Goal: Submit feedback/report problem: Submit feedback/report problem

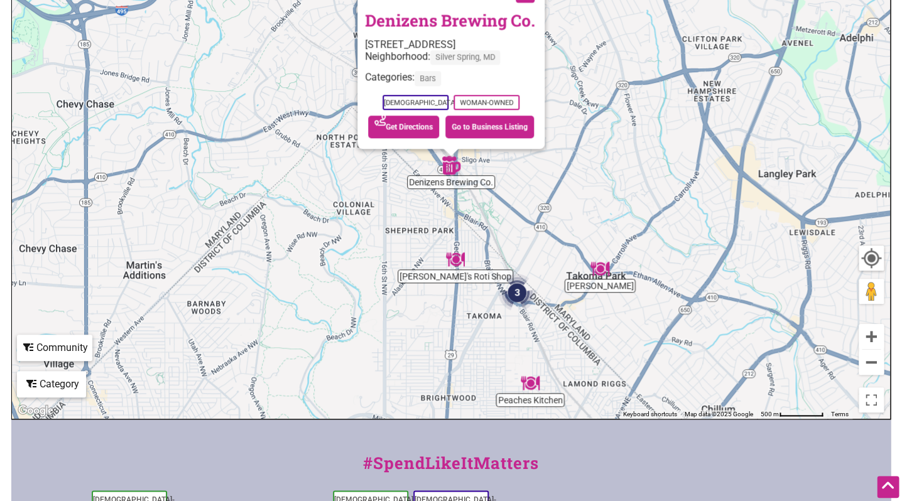
scroll to position [254, 0]
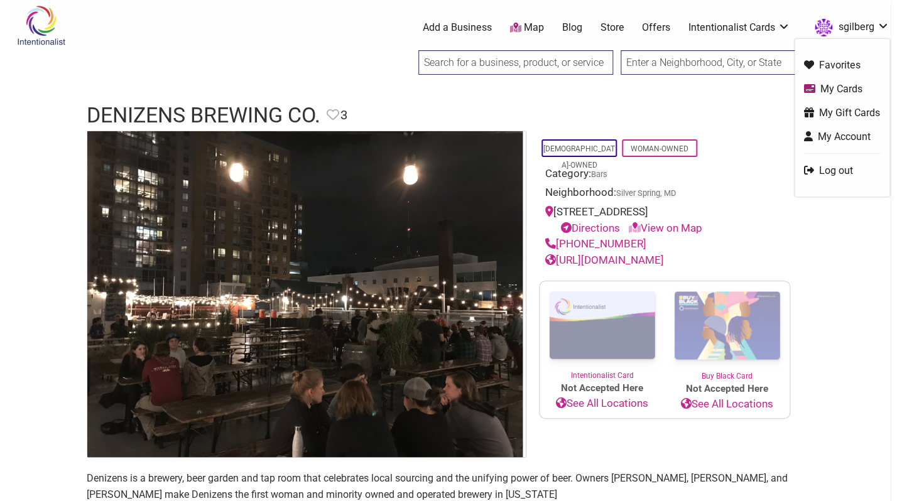
click at [849, 30] on link "sgilberg" at bounding box center [848, 27] width 81 height 23
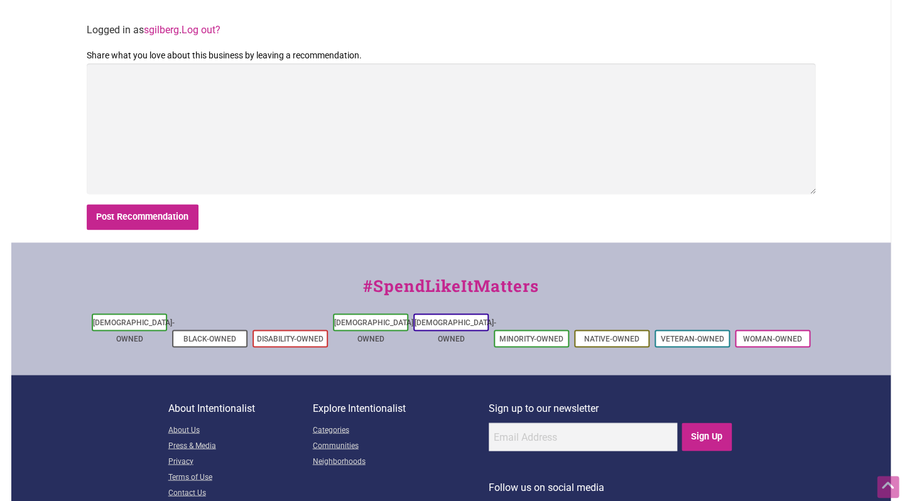
scroll to position [581, 0]
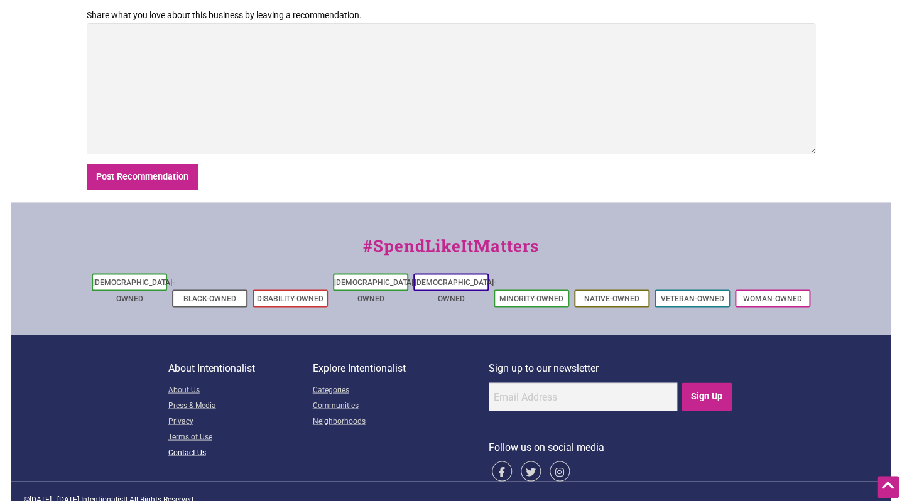
click at [188, 445] on link "Contact Us" at bounding box center [240, 453] width 144 height 16
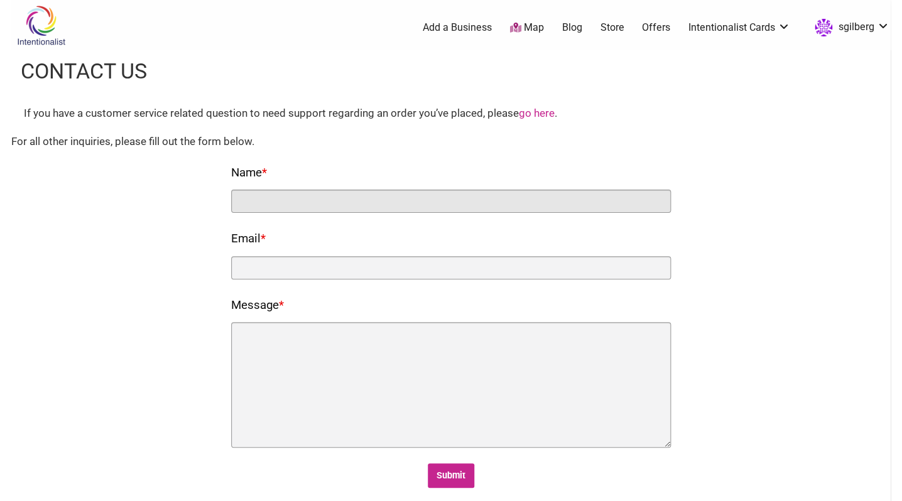
click at [383, 197] on input "Name *" at bounding box center [451, 201] width 440 height 23
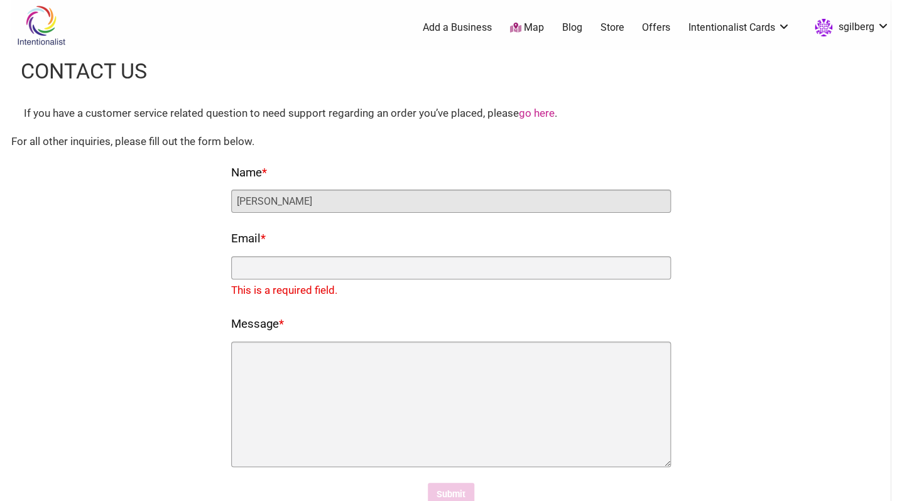
type input "Sarah Gilberg"
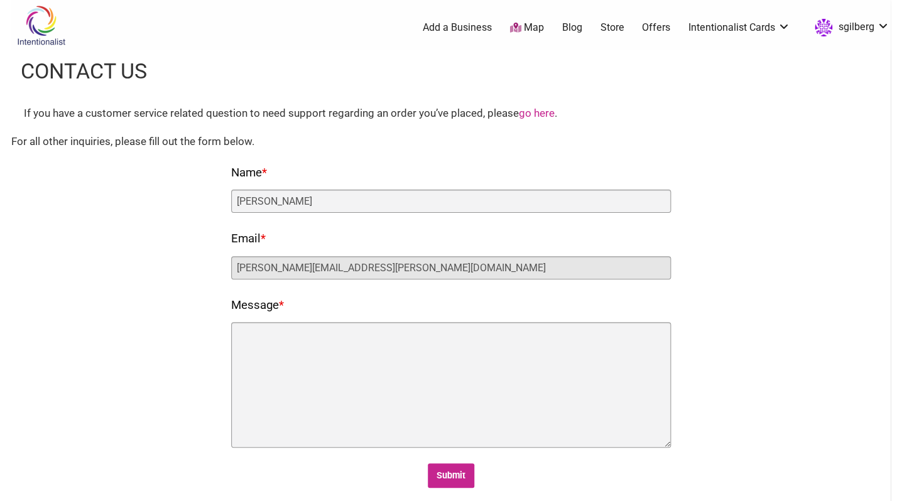
type input "sarah.gilberg@gmail.com"
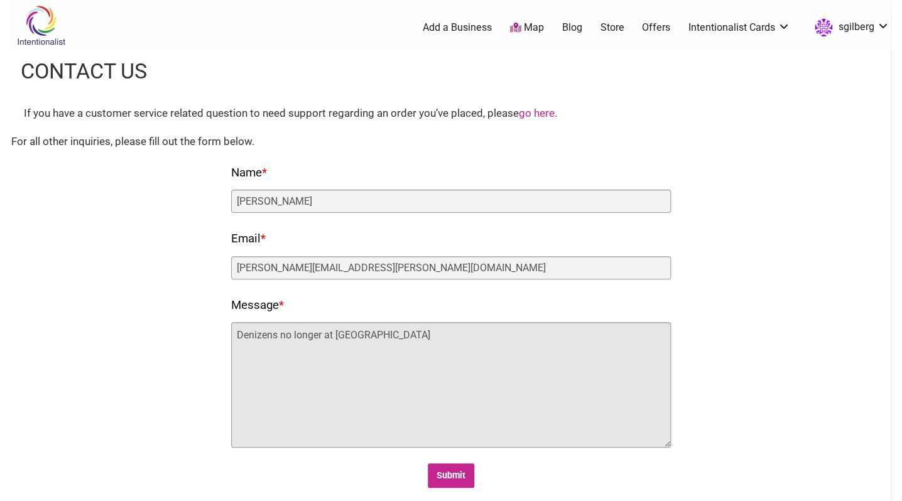
drag, startPoint x: 406, startPoint y: 340, endPoint x: 237, endPoint y: 340, distance: 169.0
click at [237, 340] on textarea "Denizens no longer at Silver Spri" at bounding box center [451, 385] width 440 height 126
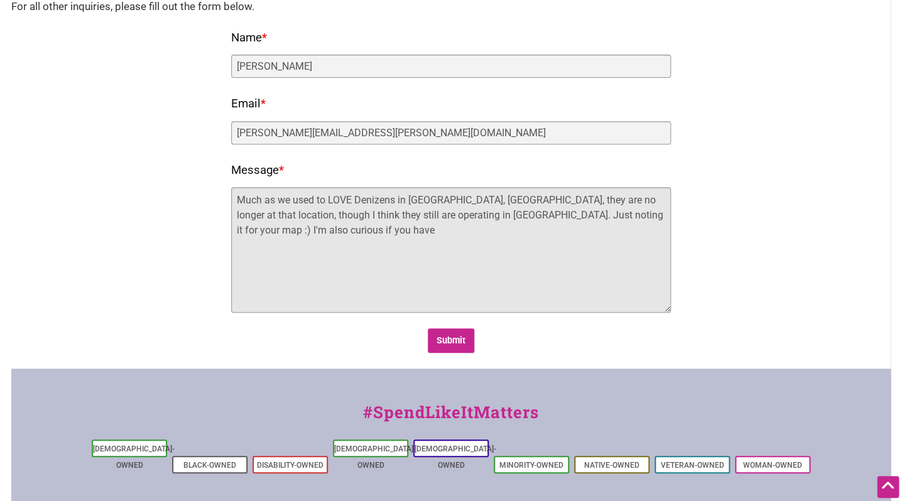
scroll to position [136, 0]
drag, startPoint x: 344, startPoint y: 234, endPoint x: 271, endPoint y: 236, distance: 73.5
click at [271, 236] on textarea "Much as we used to LOVE Denizens in Silver Spring, MD, they are no longer at th…" at bounding box center [451, 250] width 440 height 126
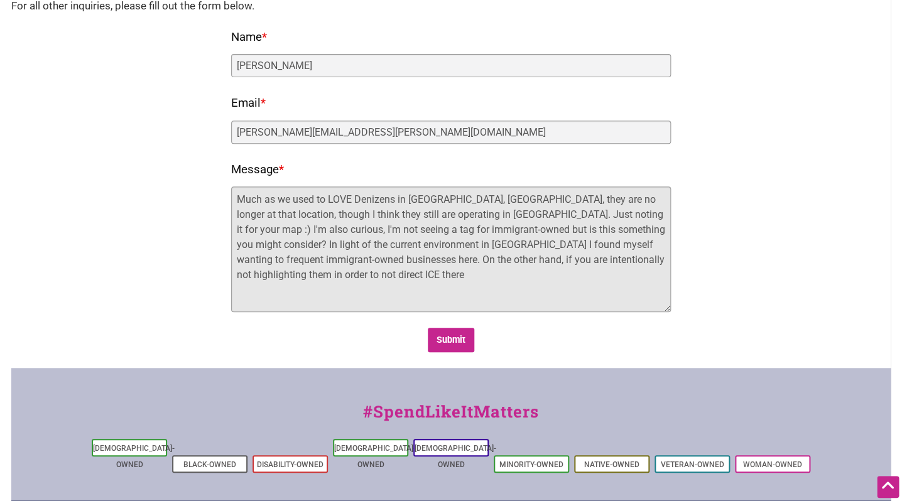
click at [592, 259] on textarea "Much as we used to LOVE Denizens in Silver Spring, MD, they are no longer at th…" at bounding box center [451, 250] width 440 height 126
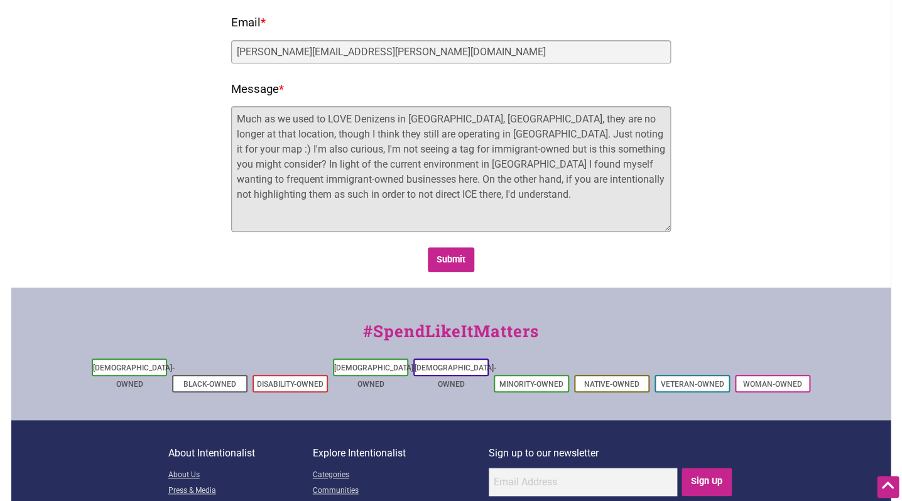
scroll to position [219, 0]
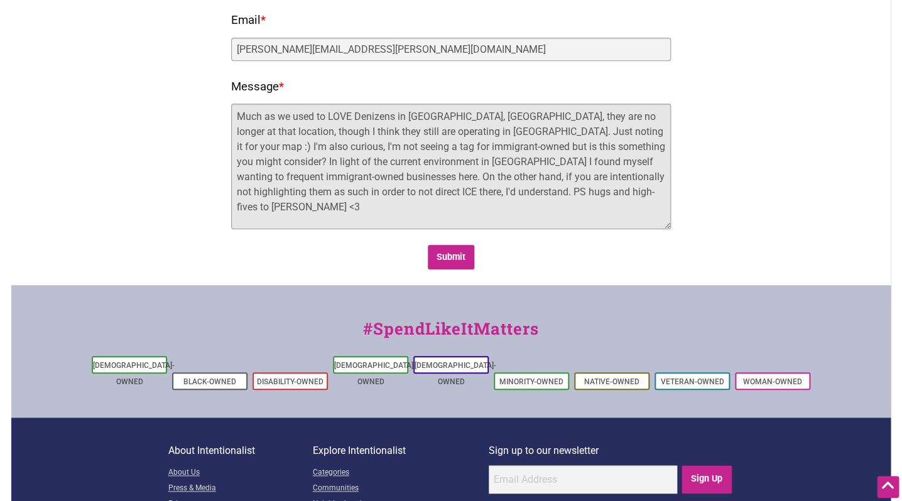
click at [357, 112] on textarea "Much as we used to LOVE Denizens in Silver Spring, MD, they are no longer at th…" at bounding box center [451, 167] width 440 height 126
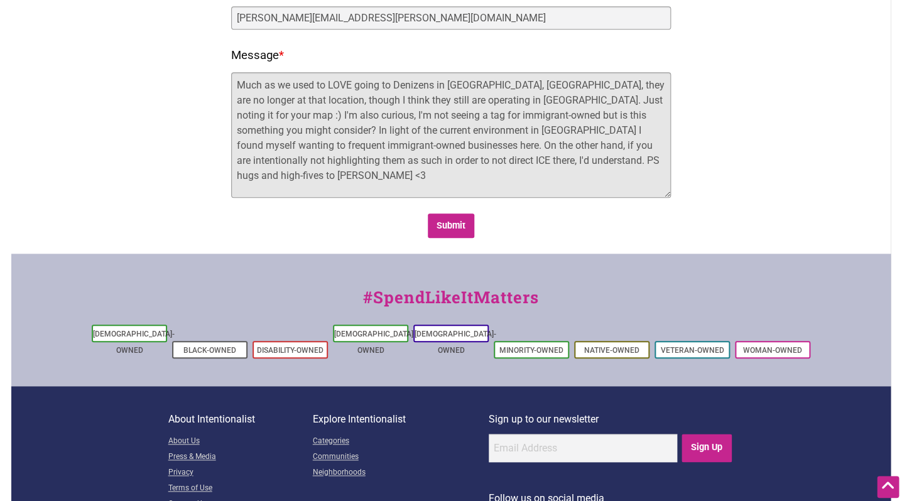
scroll to position [251, 0]
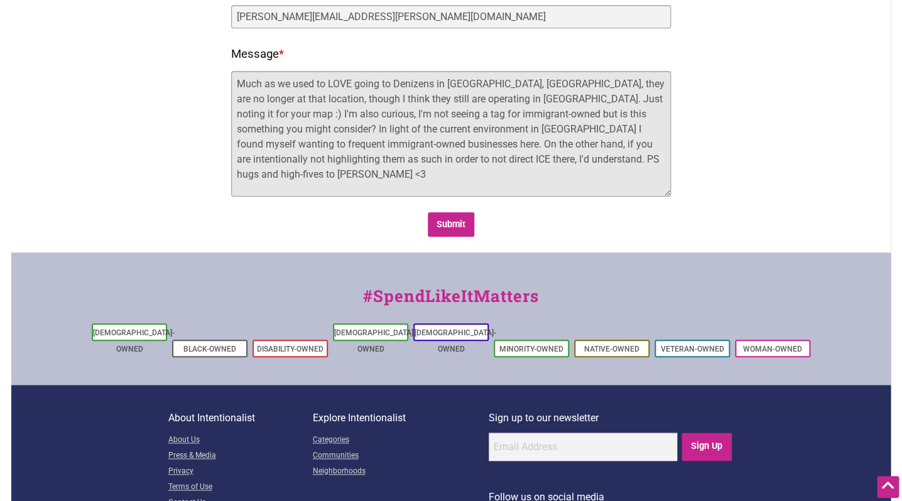
click at [382, 111] on textarea "Much as we used to LOVE going to Denizens in Silver Spring, MD, they are no lon…" at bounding box center [451, 134] width 440 height 126
type textarea "Much as we used to LOVE going to Denizens in Silver Spring, MD, they are no lon…"
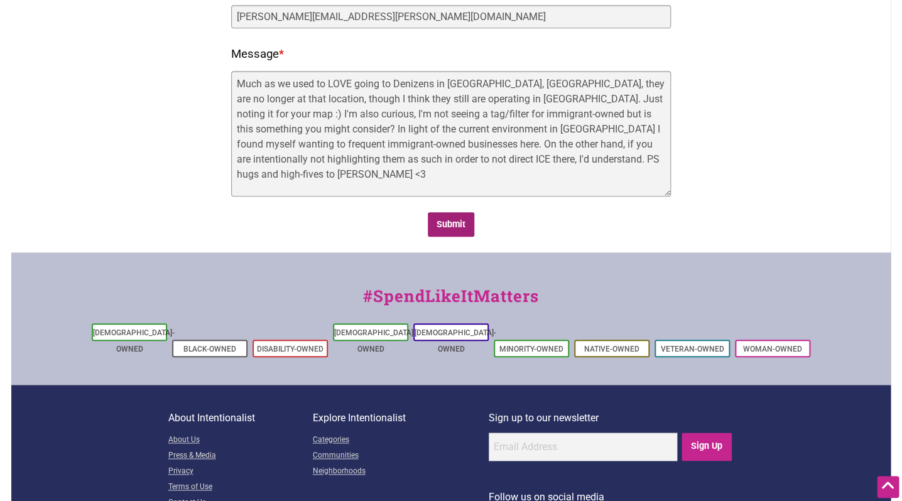
click at [447, 220] on input "Submit" at bounding box center [451, 224] width 47 height 24
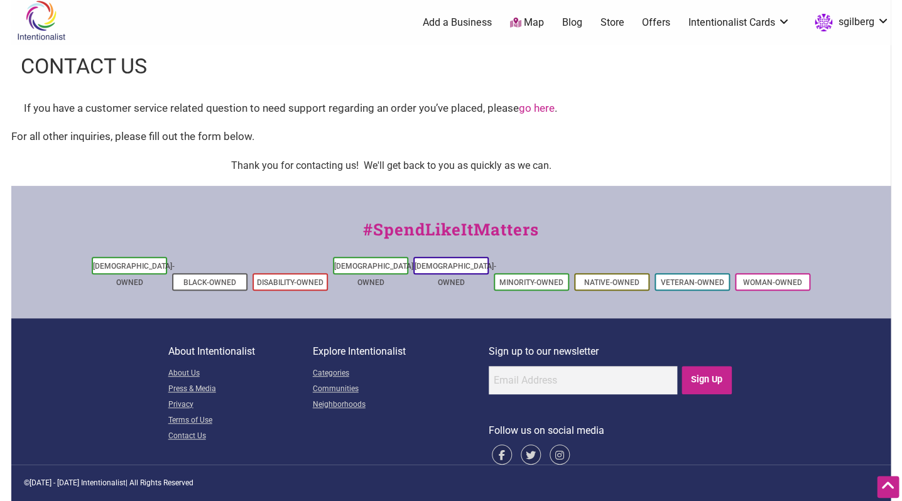
scroll to position [0, 0]
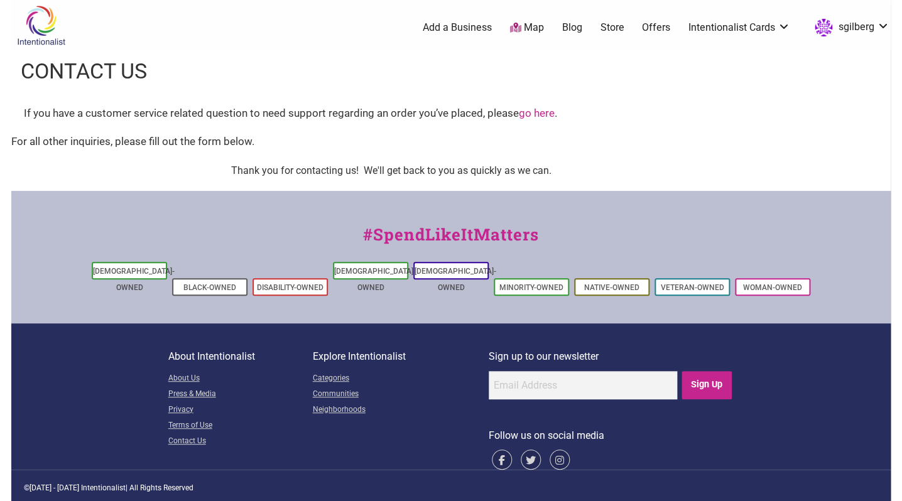
click at [545, 114] on link "go here" at bounding box center [537, 113] width 36 height 13
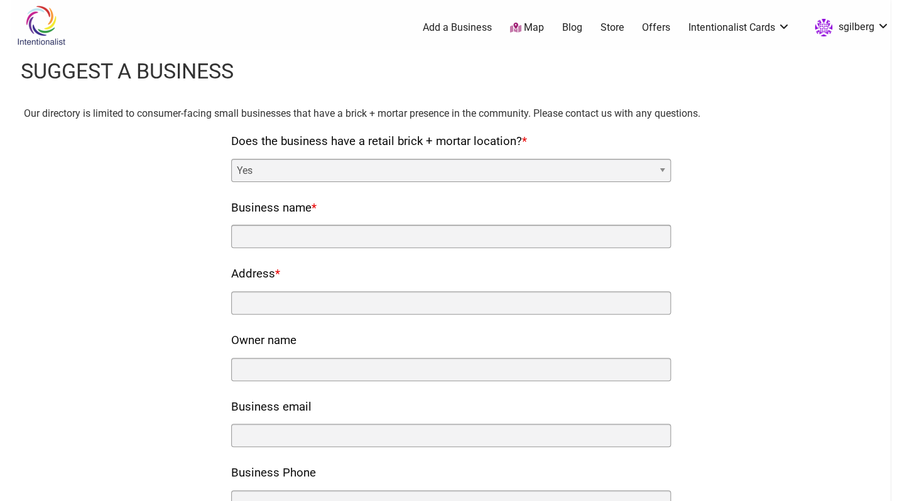
click at [532, 25] on link "Map" at bounding box center [527, 28] width 34 height 14
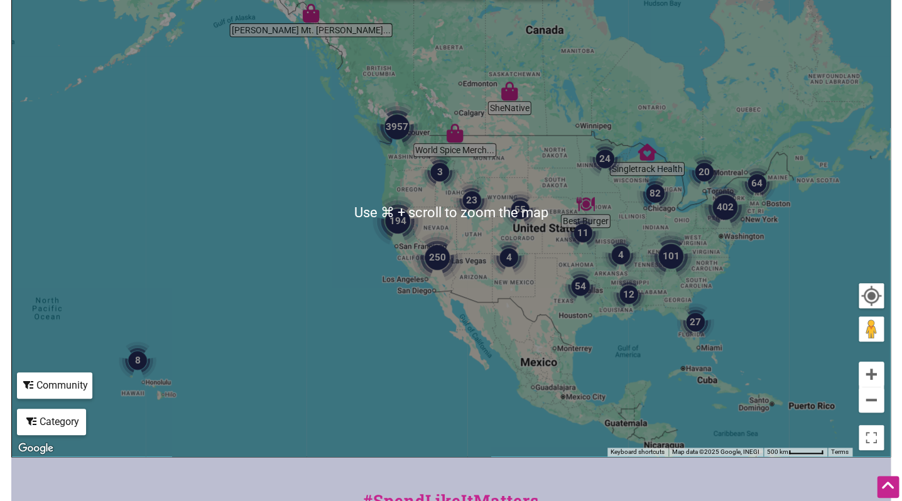
scroll to position [206, 0]
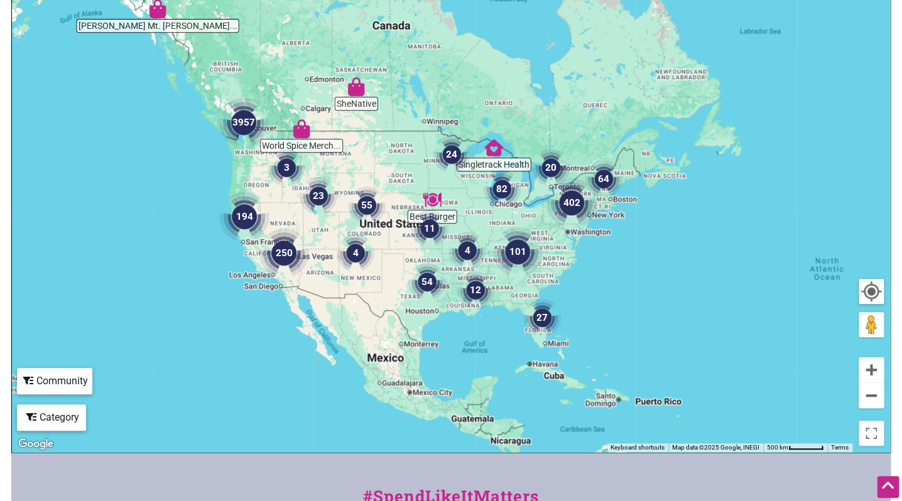
drag, startPoint x: 706, startPoint y: 222, endPoint x: 562, endPoint y: 224, distance: 143.9
click at [562, 224] on img "402" at bounding box center [572, 203] width 50 height 50
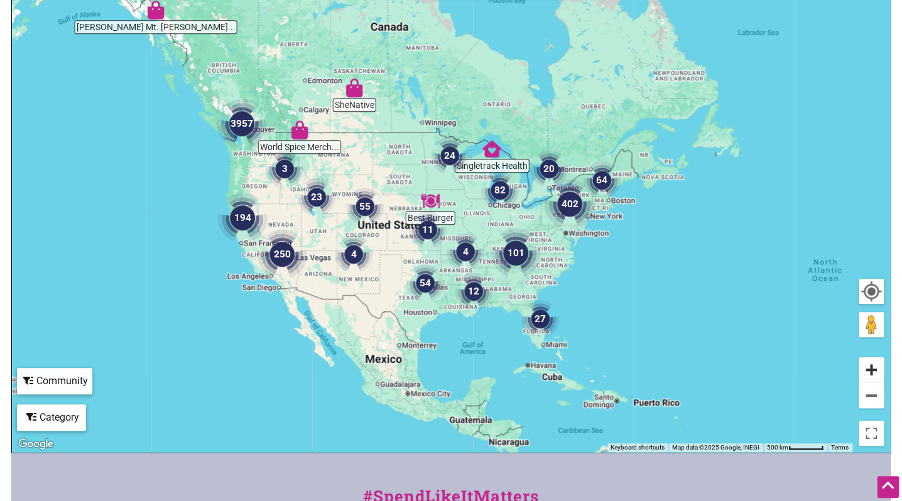
click at [871, 378] on button "Zoom in" at bounding box center [871, 369] width 25 height 25
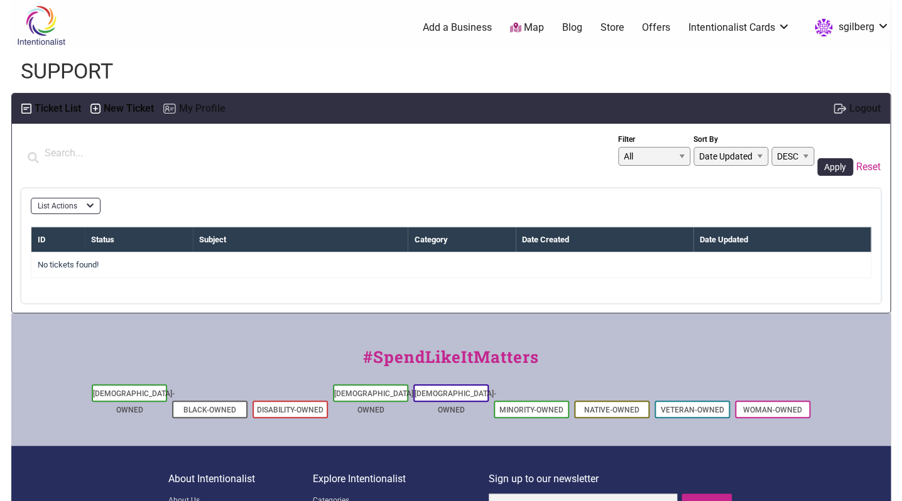
click at [115, 107] on label "New Ticket" at bounding box center [129, 109] width 50 height 18
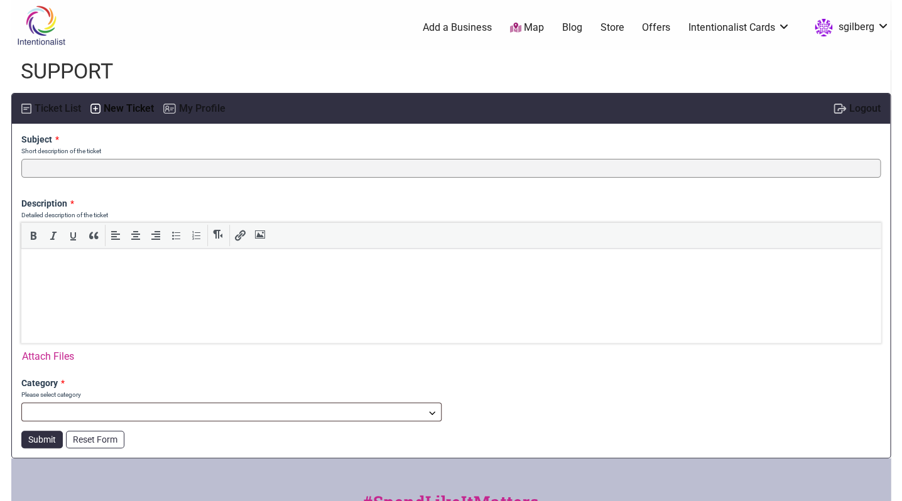
click at [428, 411] on b at bounding box center [432, 413] width 10 height 10
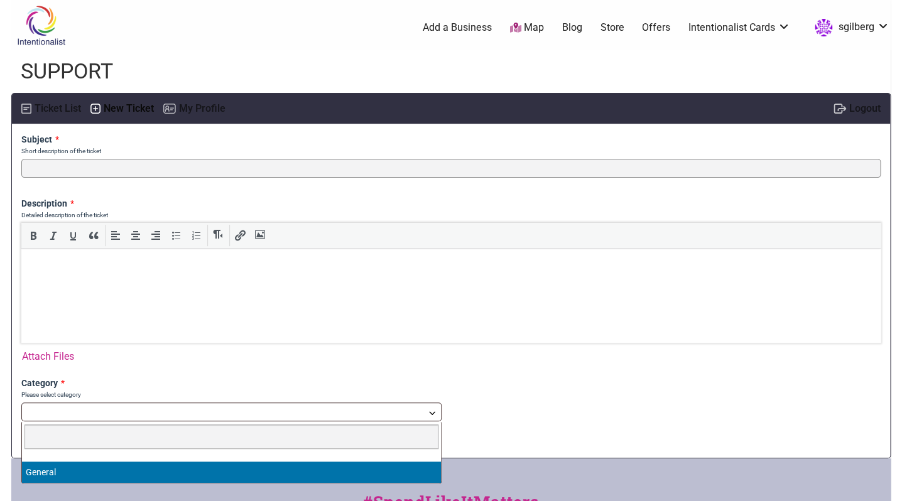
click at [430, 411] on b at bounding box center [432, 413] width 10 height 10
